Goal: Transaction & Acquisition: Purchase product/service

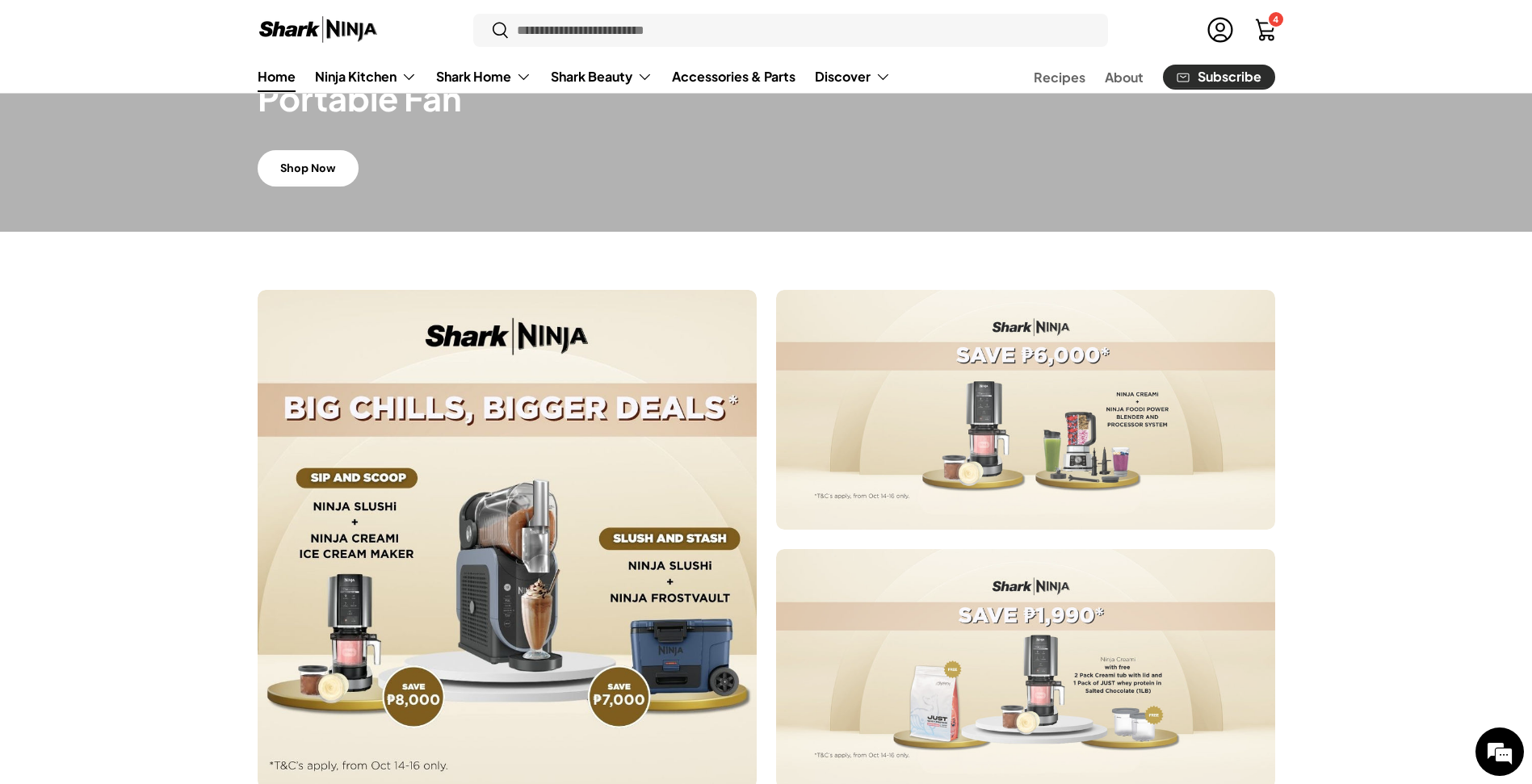
scroll to position [461, 0]
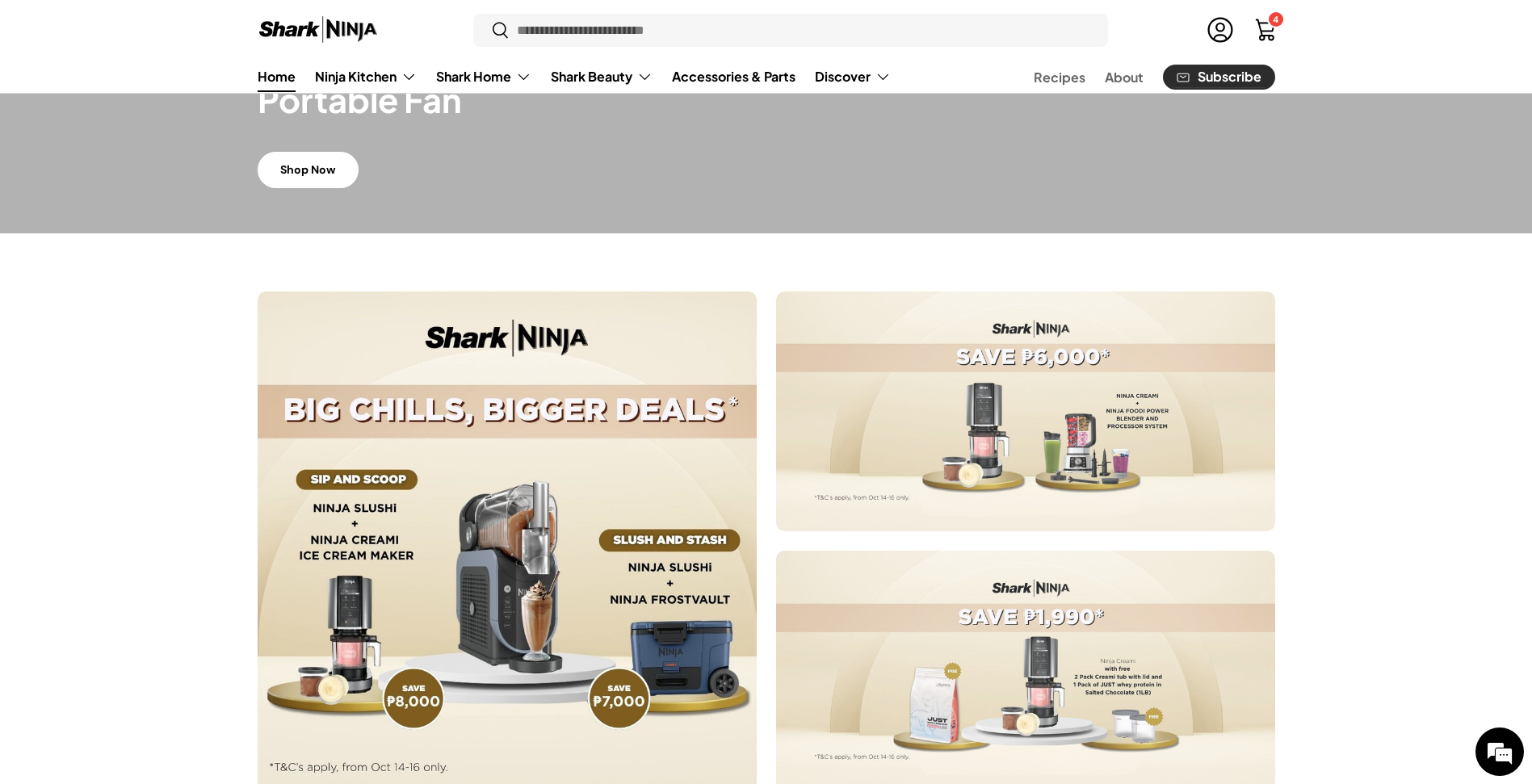
click at [123, 471] on div at bounding box center [766, 541] width 1532 height 499
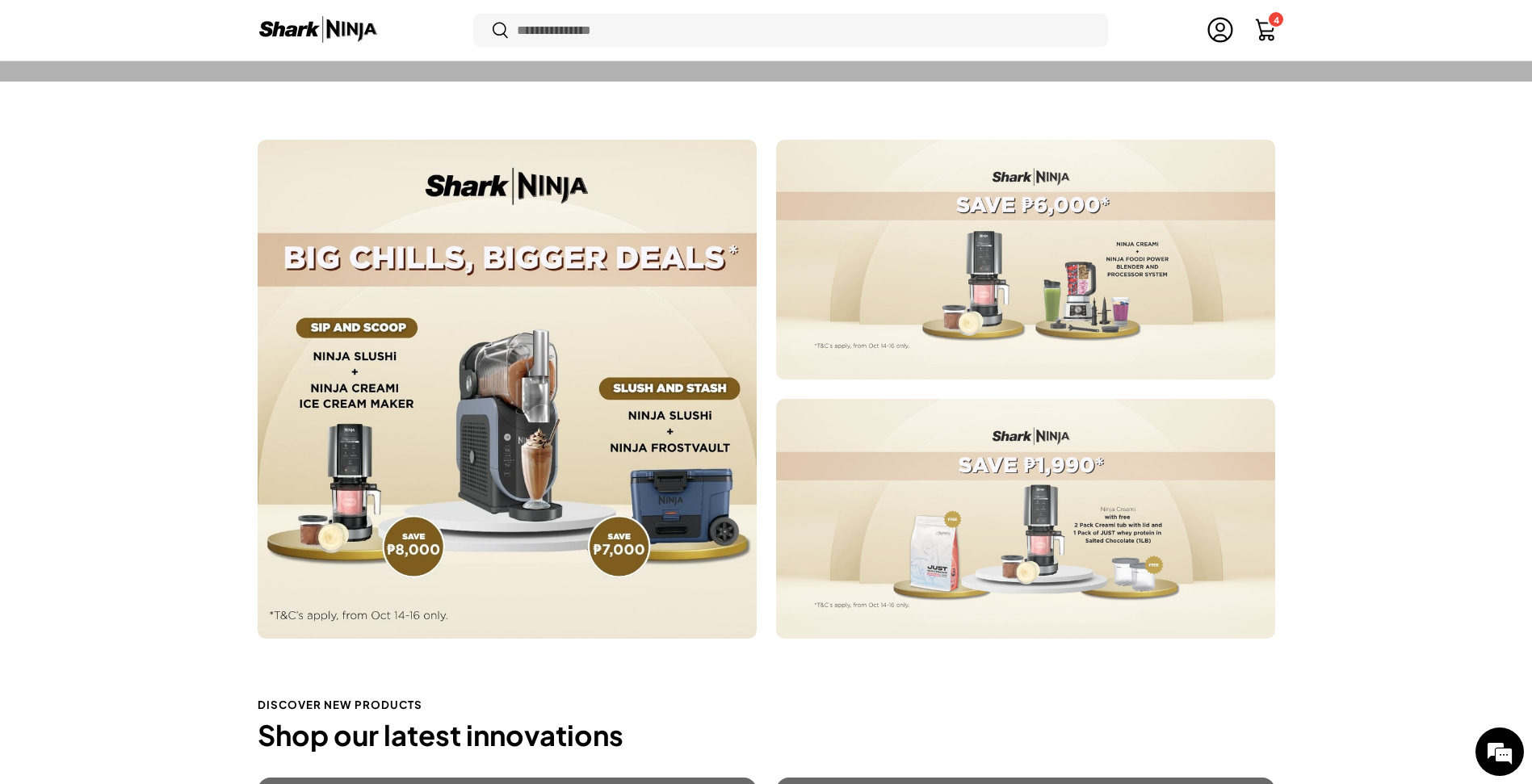
scroll to position [691, 0]
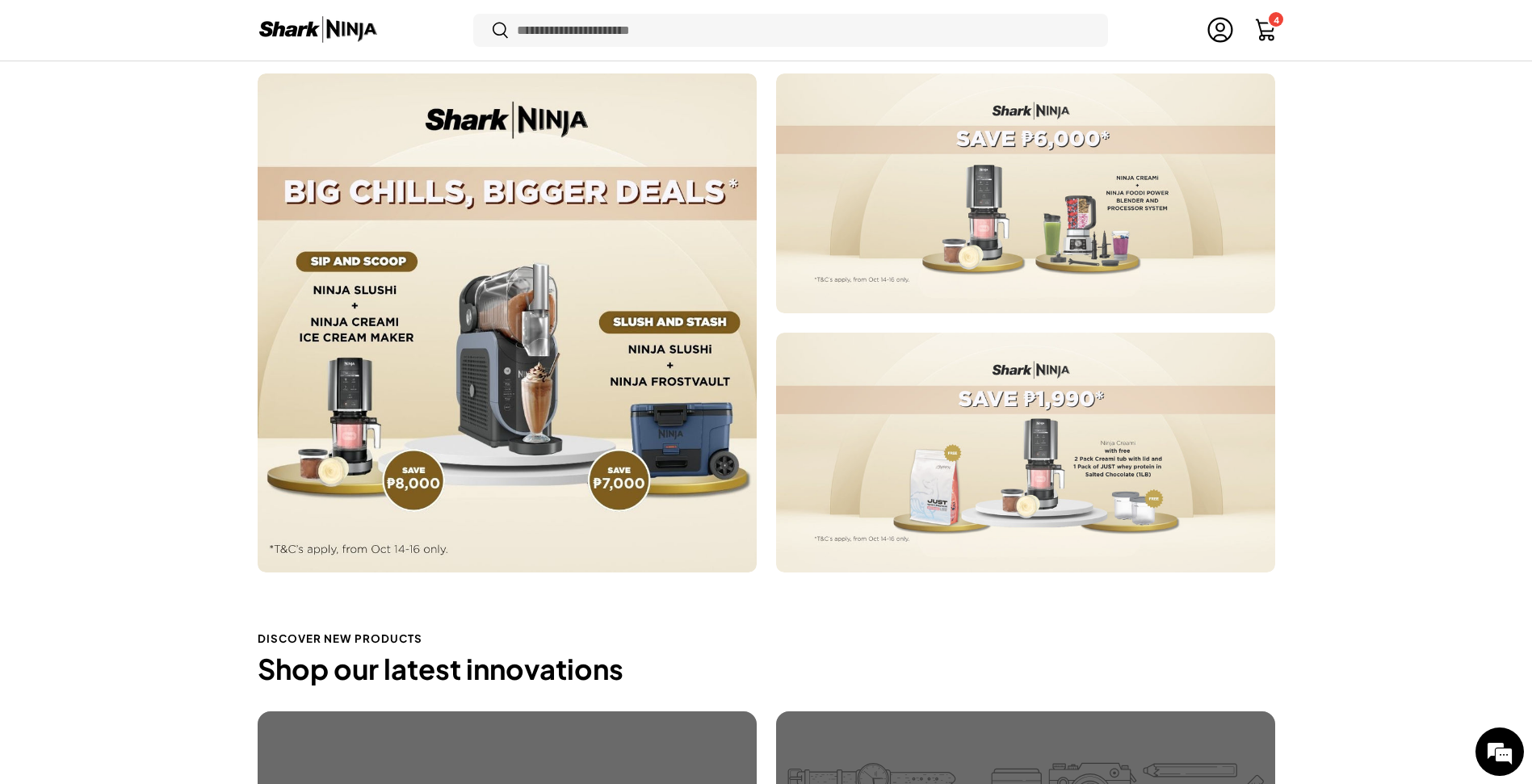
click at [638, 352] on div at bounding box center [507, 323] width 499 height 499
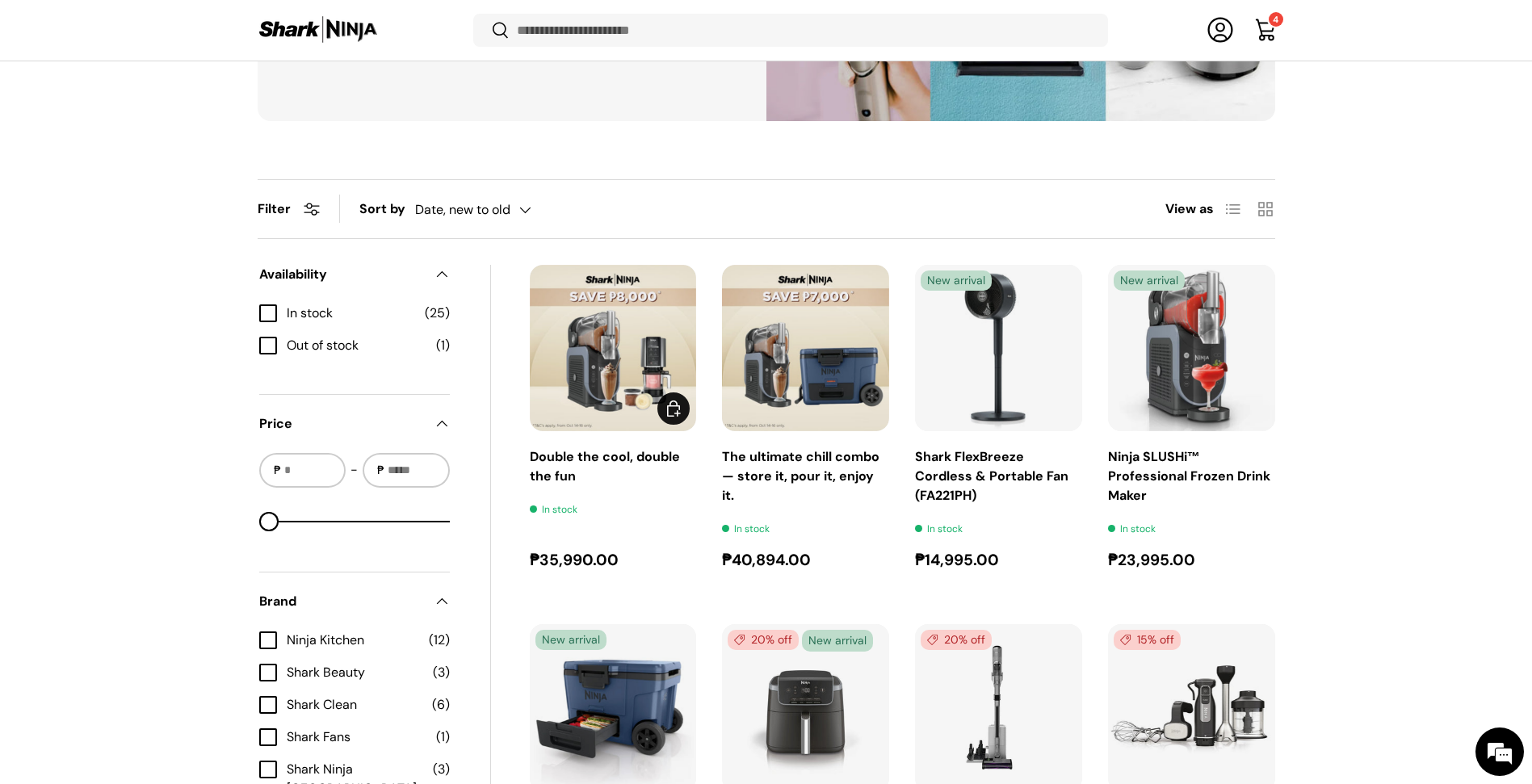
scroll to position [369, 0]
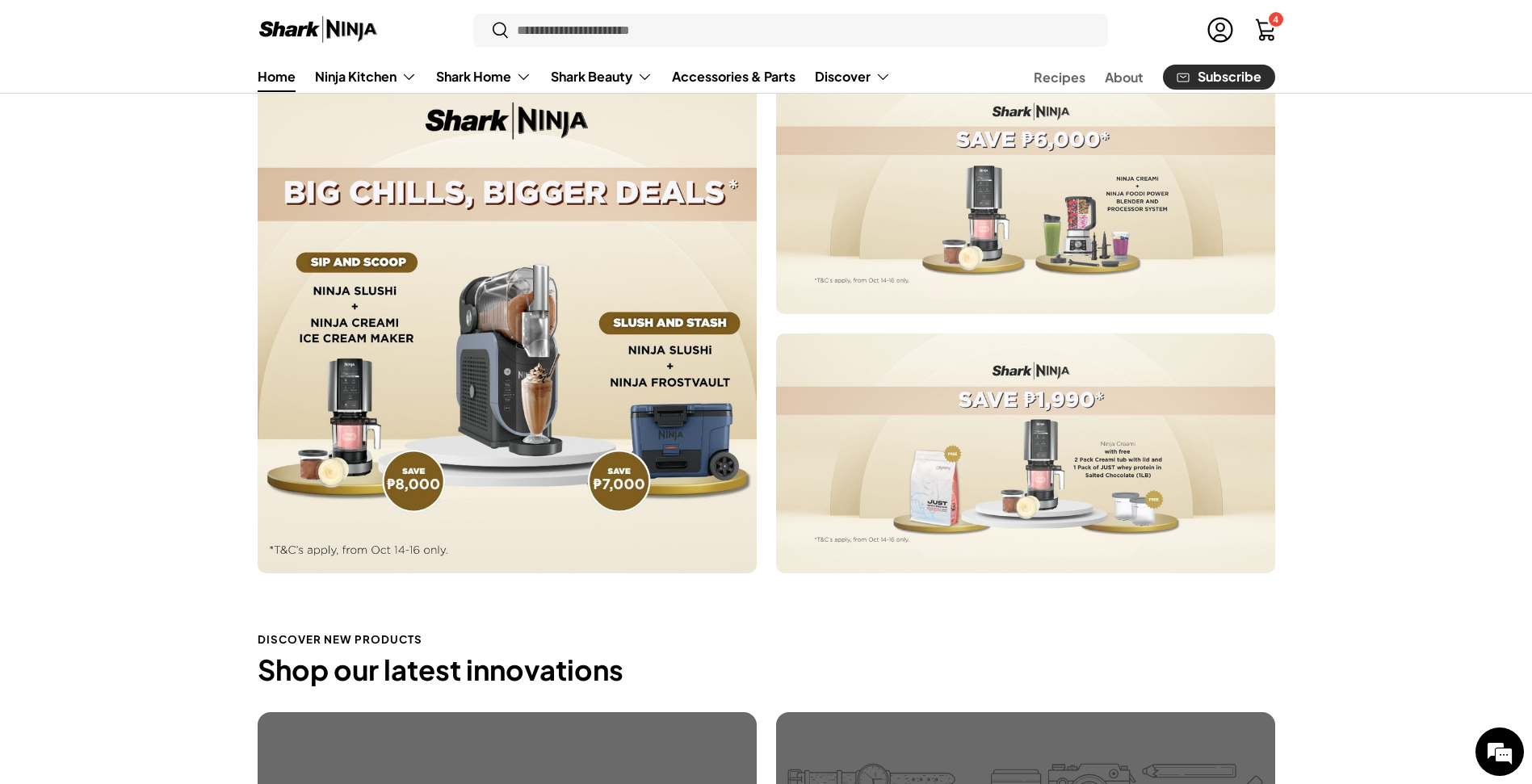
click at [1031, 211] on div at bounding box center [1026, 194] width 499 height 240
click at [972, 448] on div at bounding box center [1026, 454] width 499 height 240
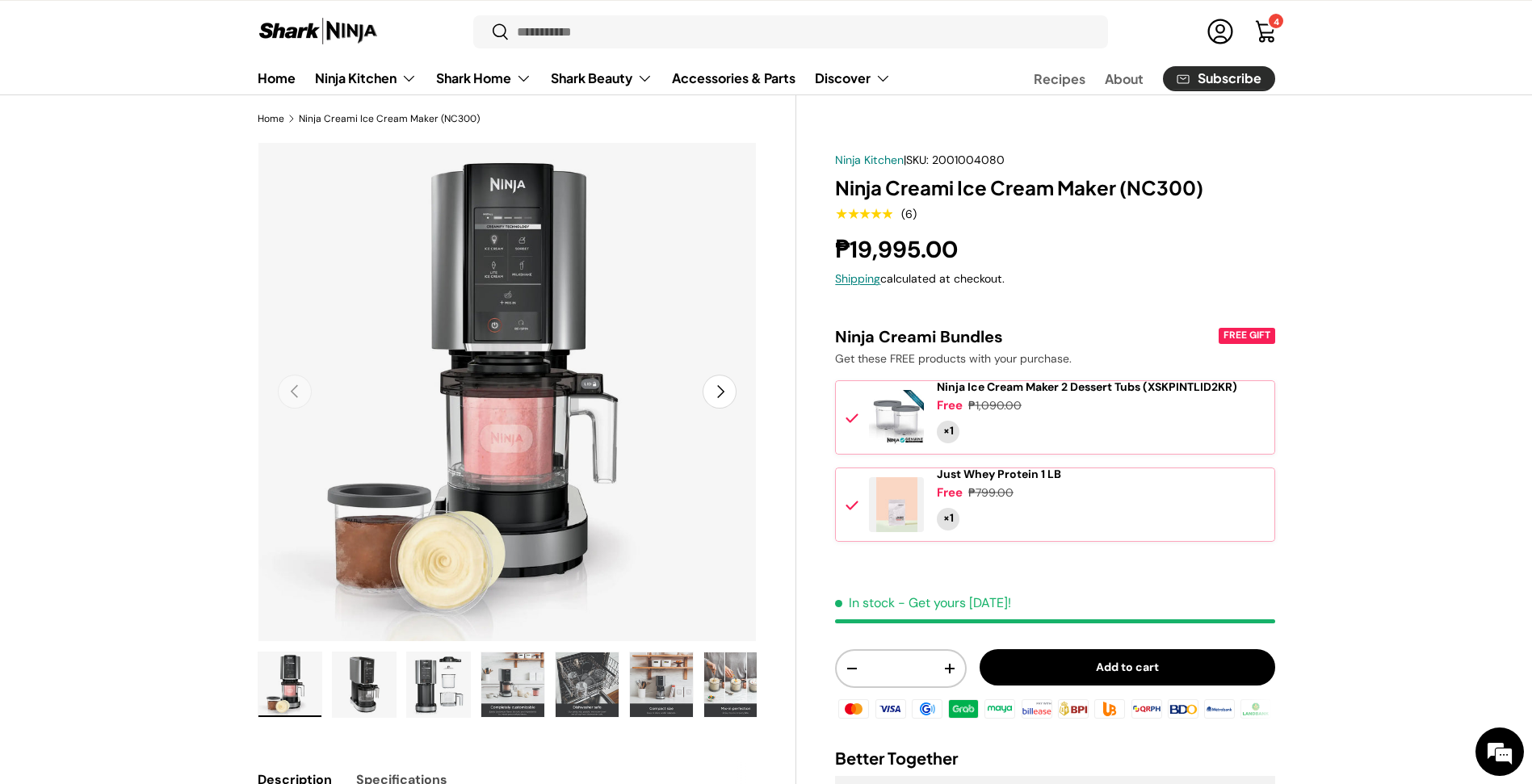
scroll to position [25, 0]
